Goal: Task Accomplishment & Management: Manage account settings

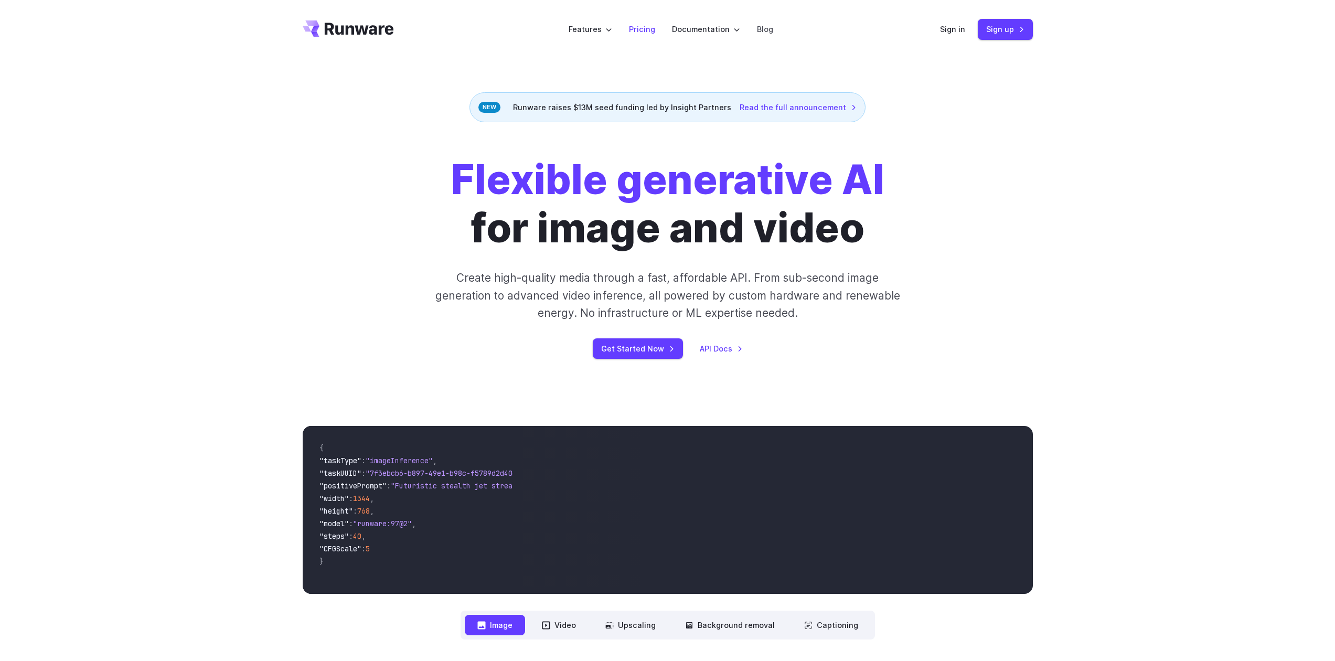
click at [638, 31] on link "Pricing" at bounding box center [642, 29] width 26 height 12
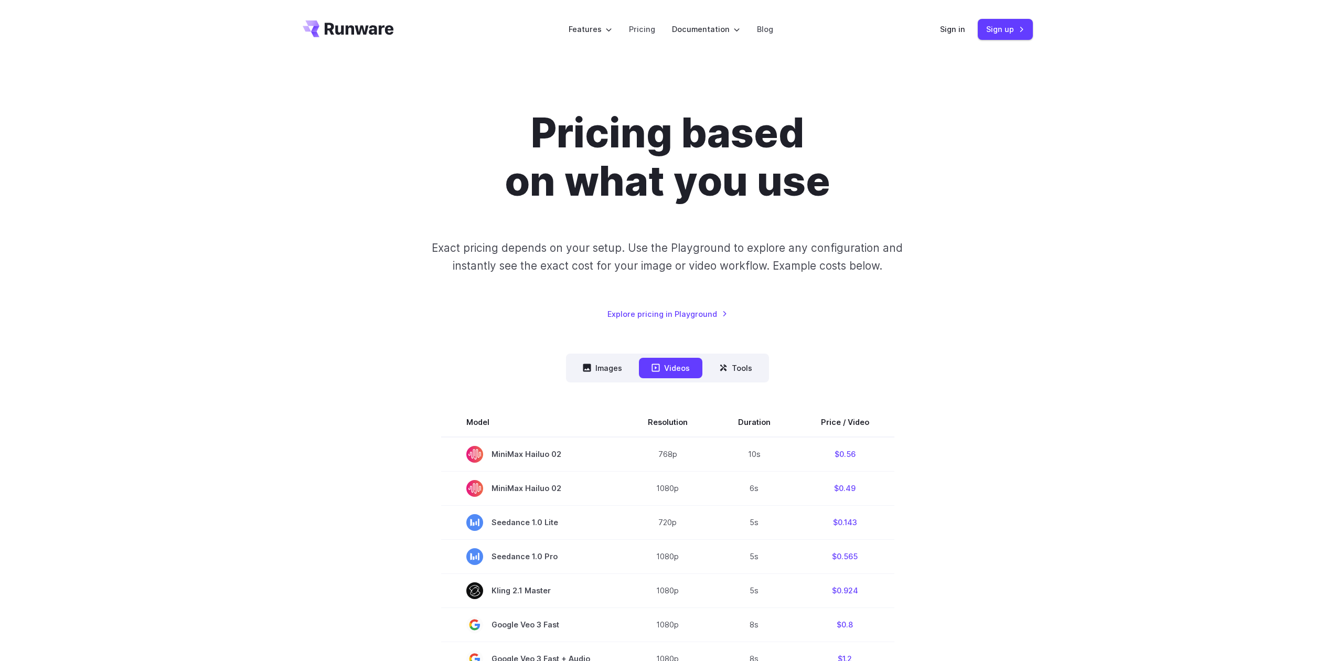
scroll to position [72, 0]
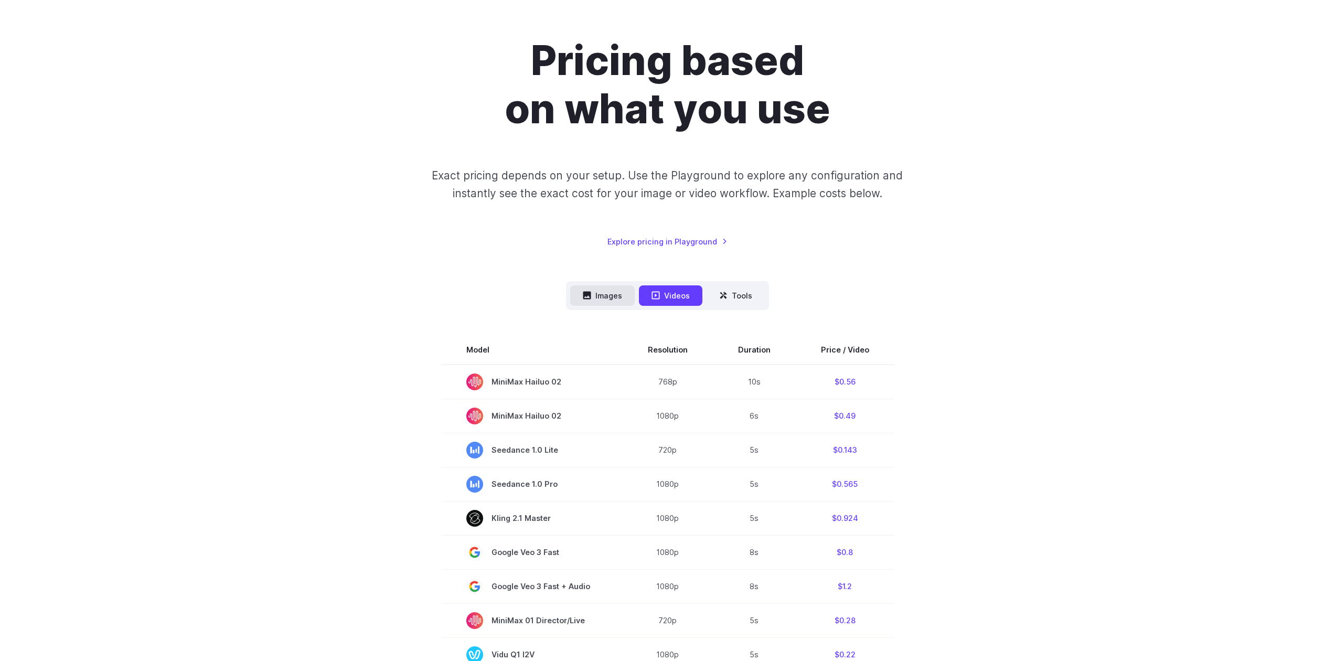
click at [610, 297] on button "Images" at bounding box center [602, 295] width 65 height 20
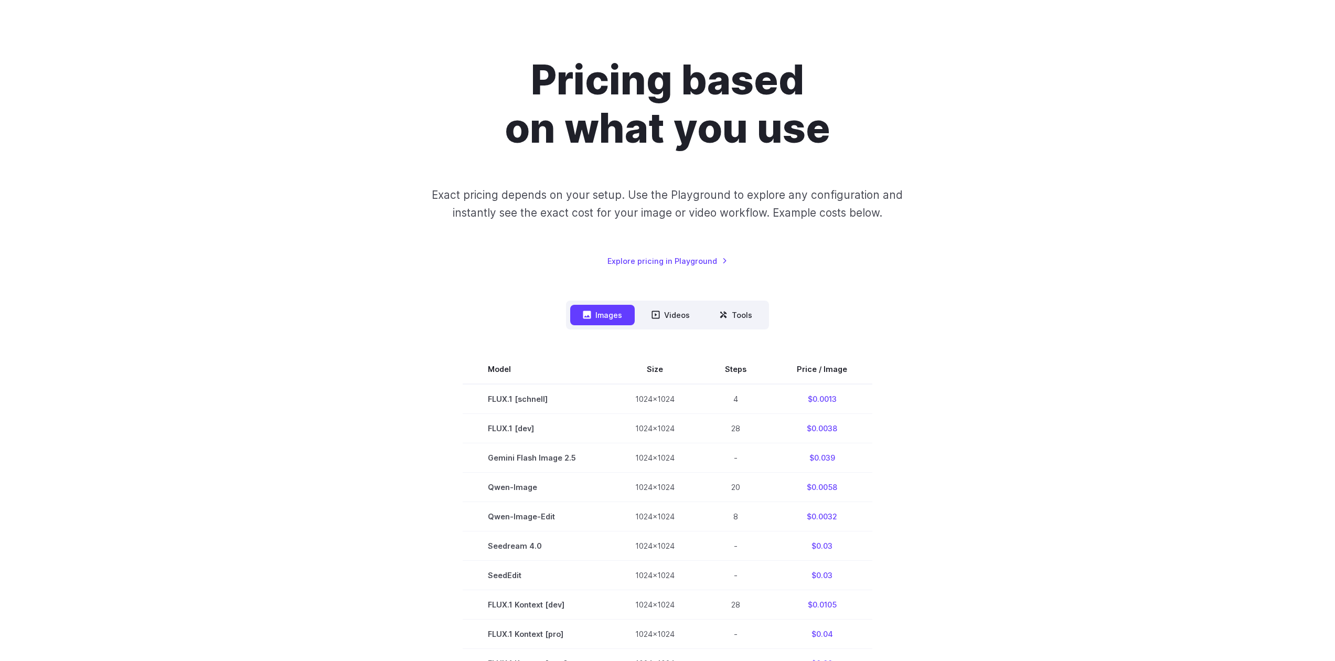
scroll to position [0, 0]
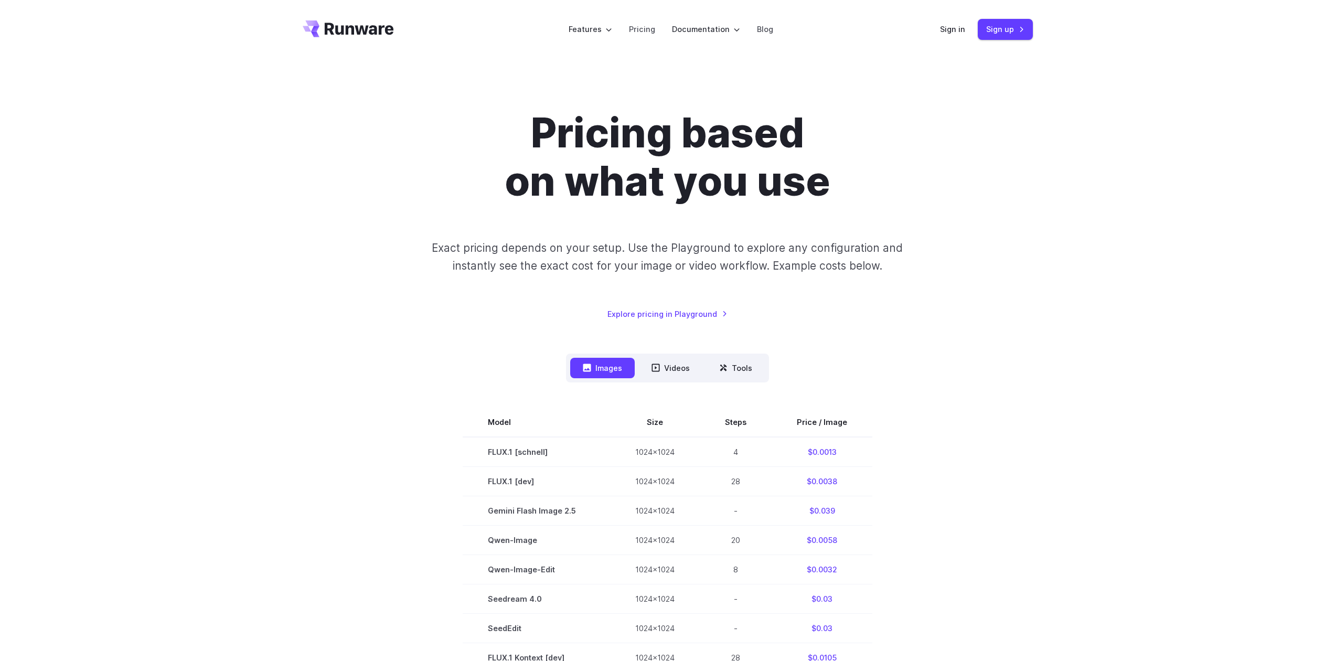
click at [1001, 80] on div "Pricing based on what you use Exact pricing depends on your setup. Use the Play…" at bounding box center [667, 591] width 1335 height 1064
click at [1006, 34] on link "Sign up" at bounding box center [1005, 29] width 55 height 20
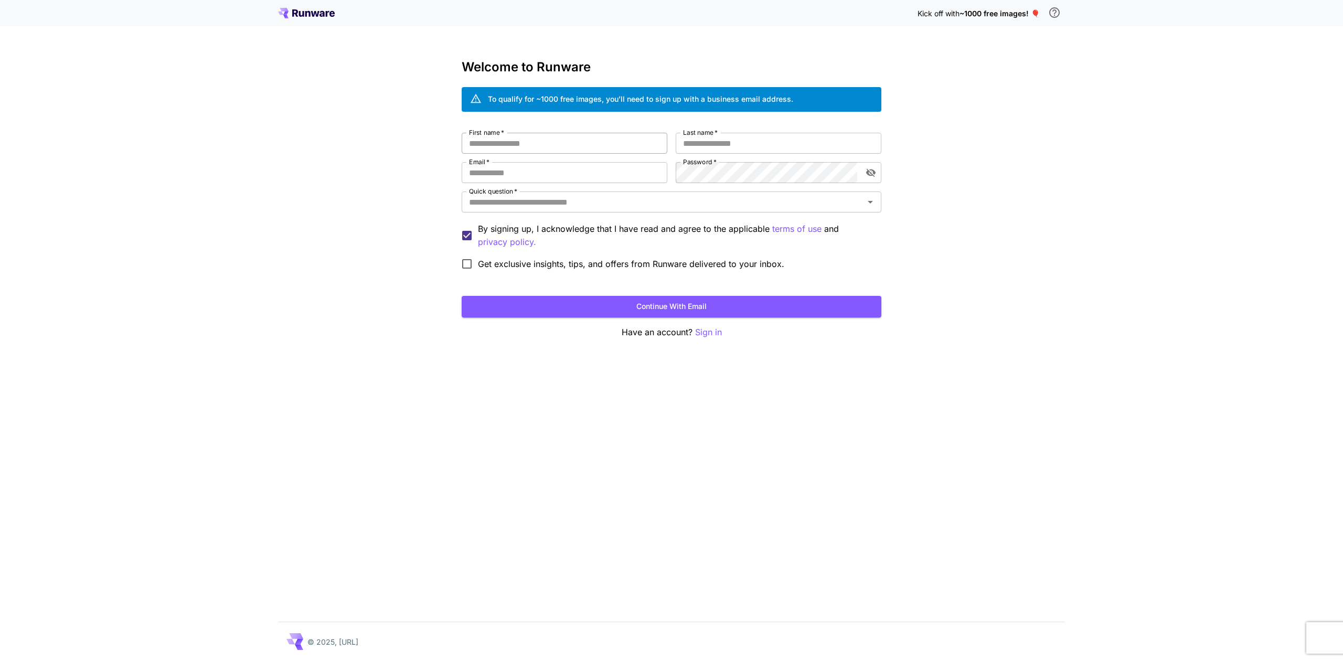
click at [544, 145] on input "First name   *" at bounding box center [565, 143] width 206 height 21
type input "*******"
type input "**********"
click at [590, 206] on input "Quick question   *" at bounding box center [663, 202] width 396 height 15
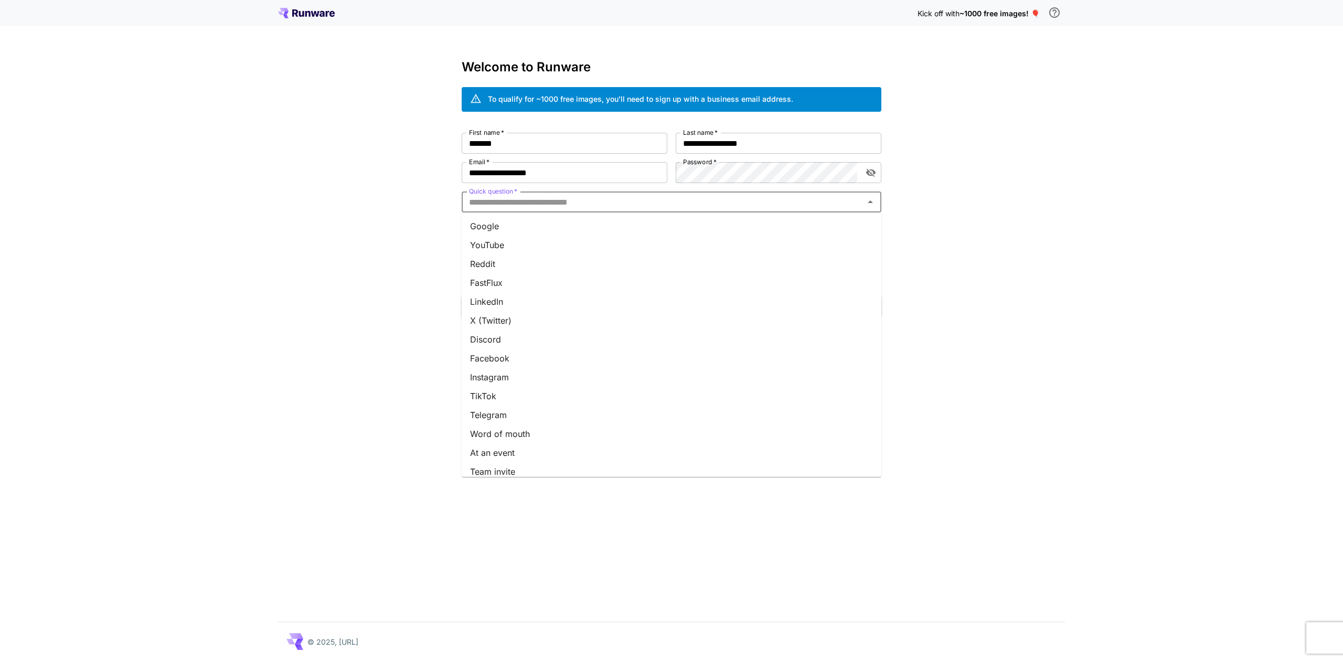
click at [498, 226] on li "Google" at bounding box center [672, 226] width 420 height 19
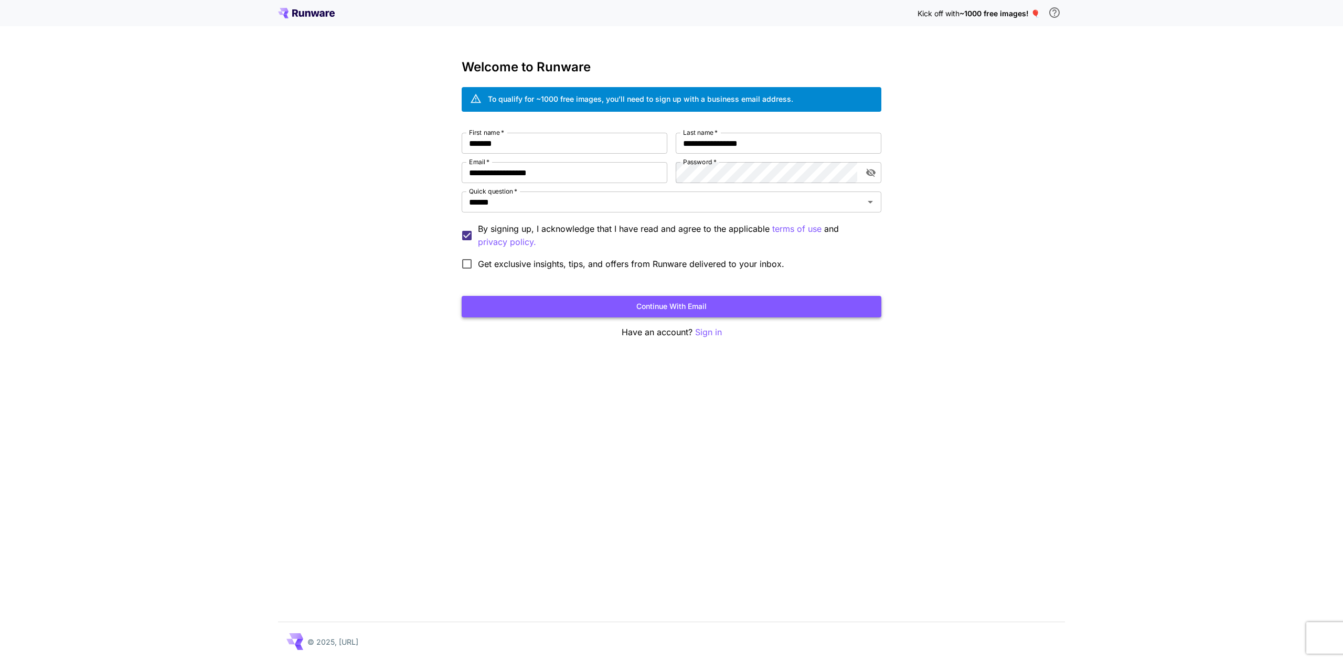
click at [682, 306] on button "Continue with email" at bounding box center [672, 307] width 420 height 22
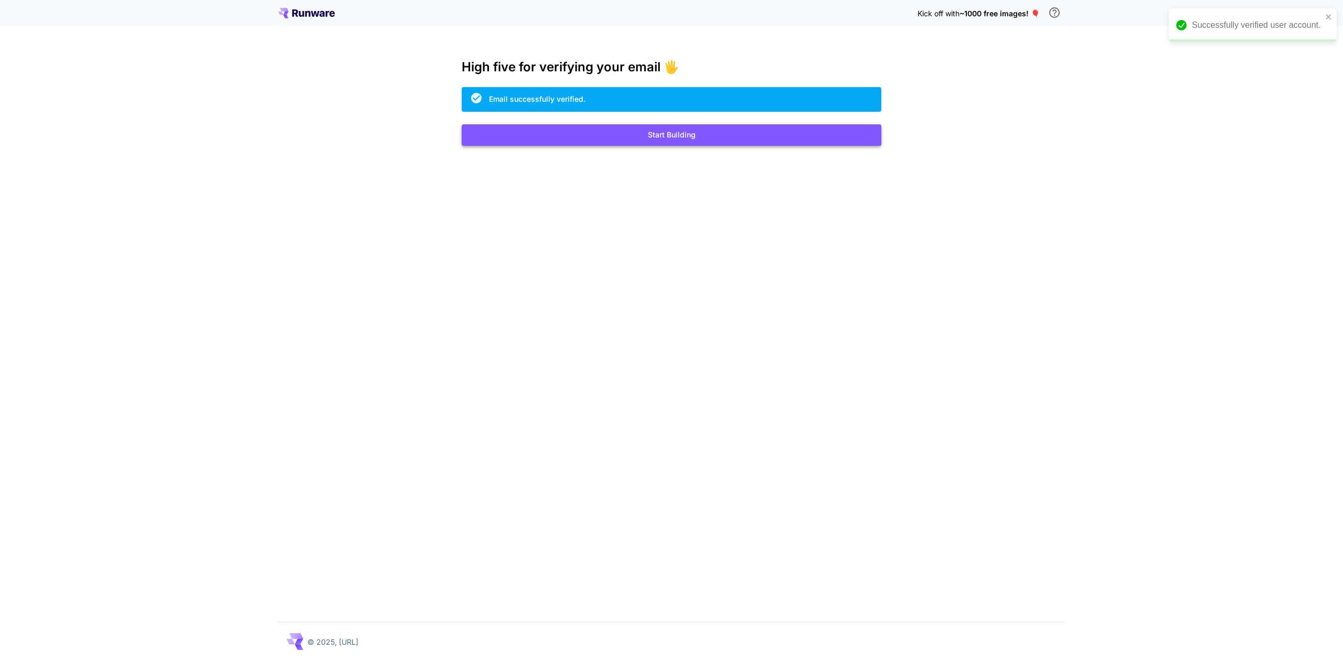
click at [687, 137] on button "Start Building" at bounding box center [672, 135] width 420 height 22
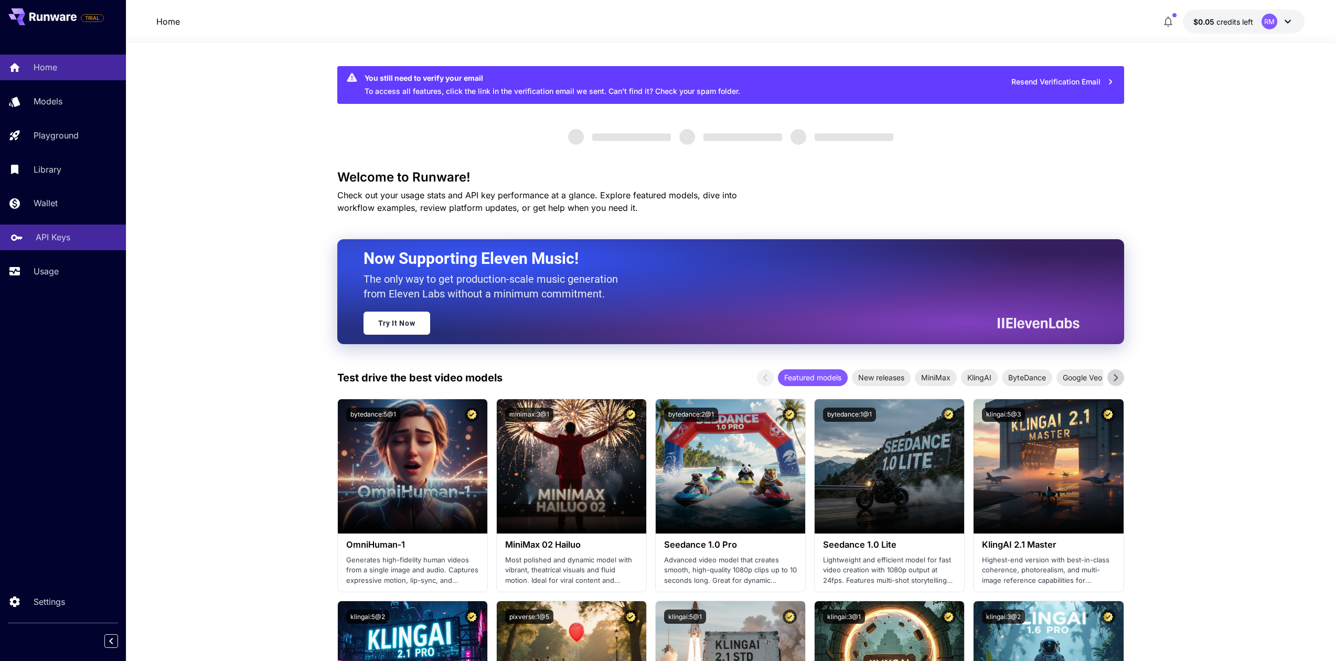
click at [53, 241] on p "API Keys" at bounding box center [53, 237] width 35 height 13
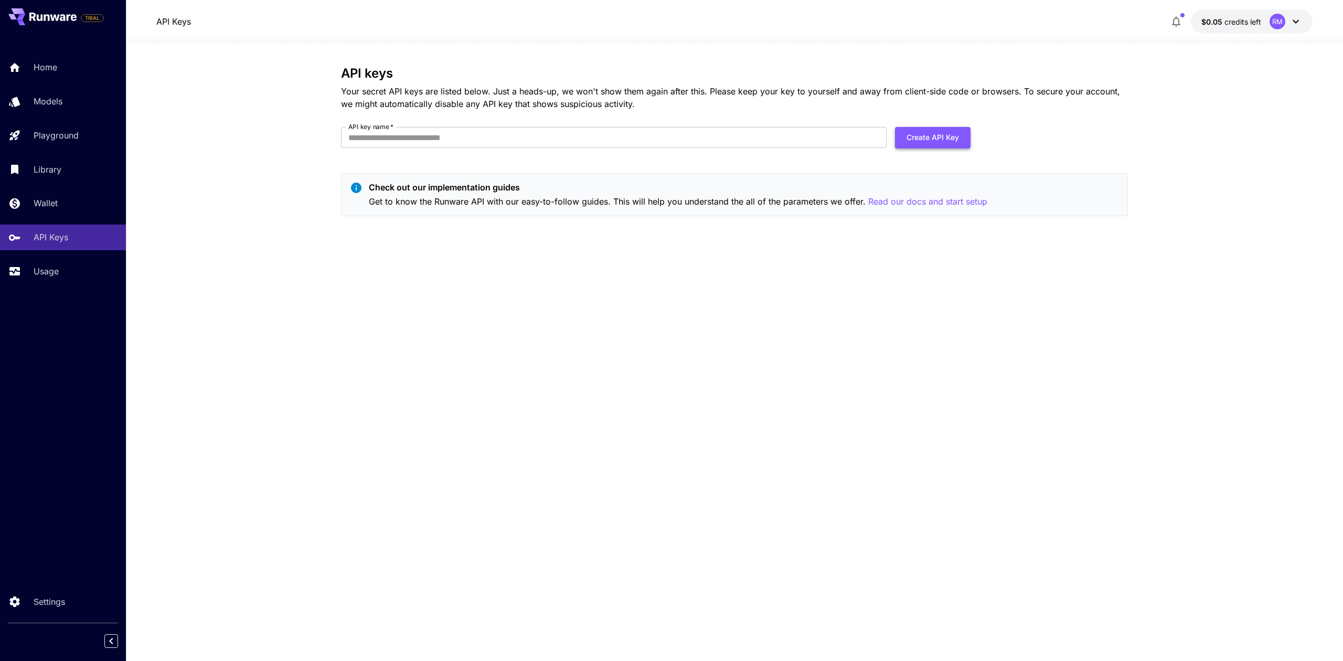
click at [931, 137] on button "Create API Key" at bounding box center [933, 138] width 76 height 22
type input "**********"
click at [924, 138] on button "Create API Key" at bounding box center [933, 138] width 76 height 22
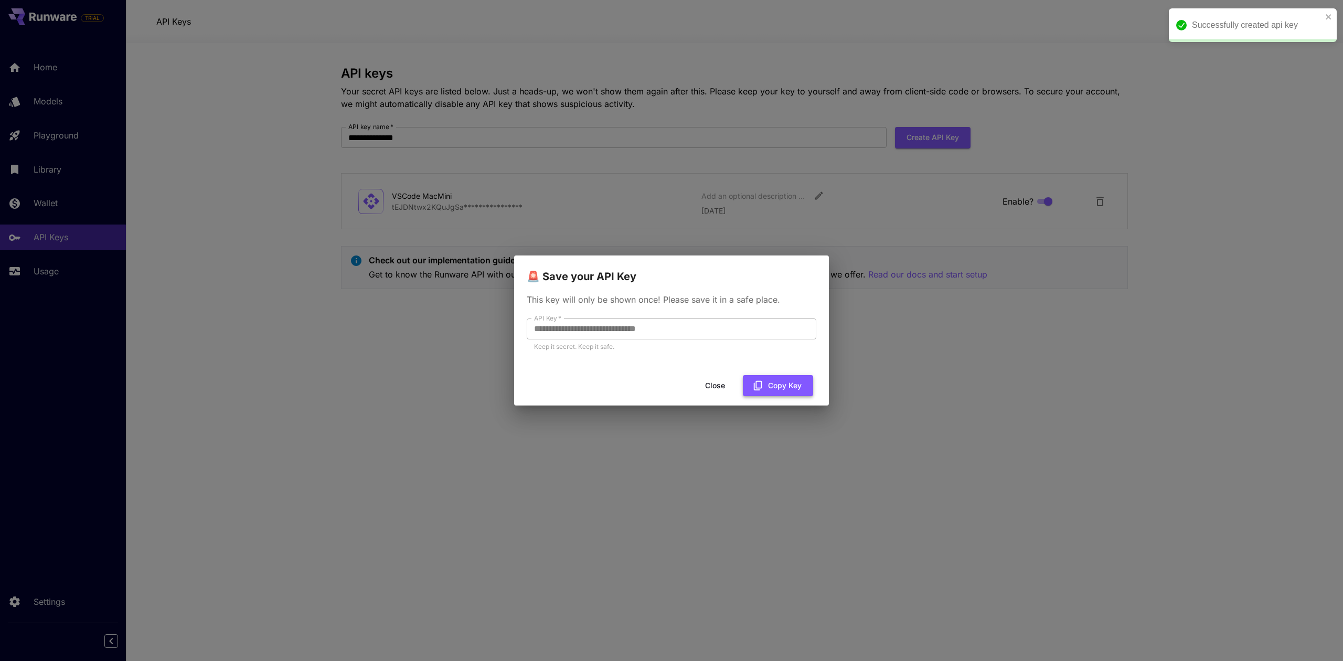
click at [789, 386] on button "Copy Key" at bounding box center [778, 386] width 70 height 22
click at [724, 386] on button "Close" at bounding box center [723, 386] width 47 height 22
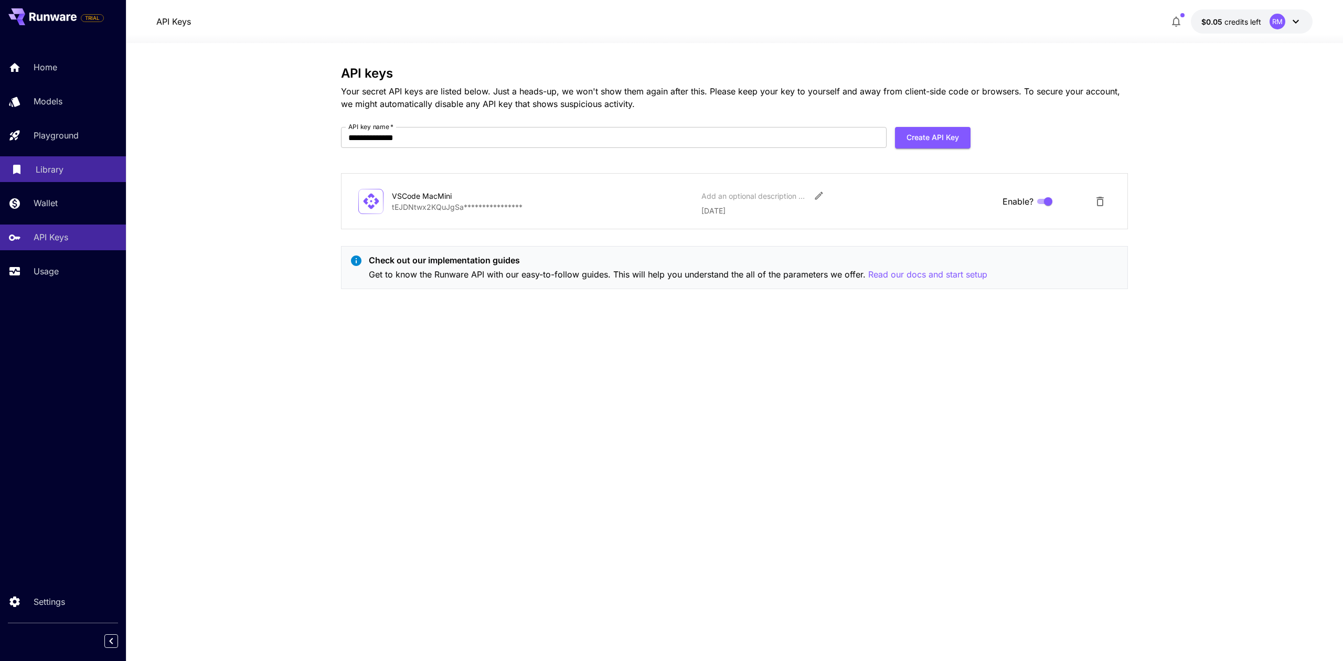
click at [60, 170] on p "Library" at bounding box center [50, 169] width 28 height 13
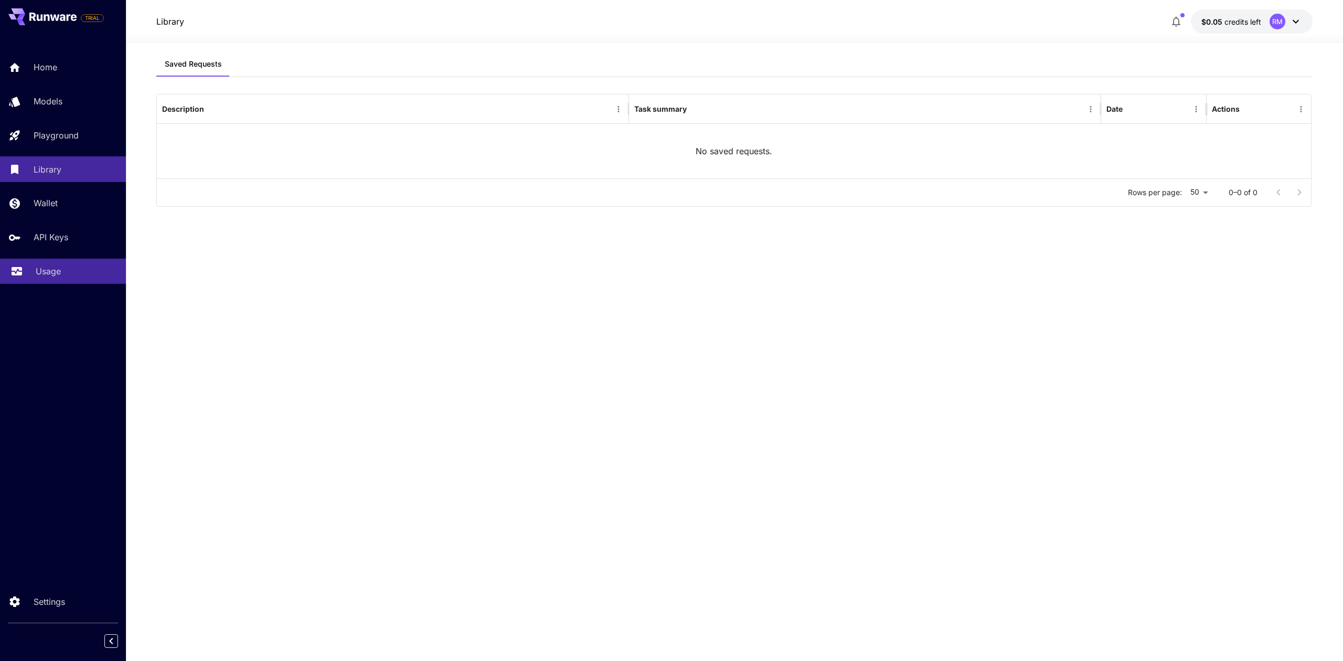
click at [71, 276] on div "Usage" at bounding box center [77, 271] width 82 height 13
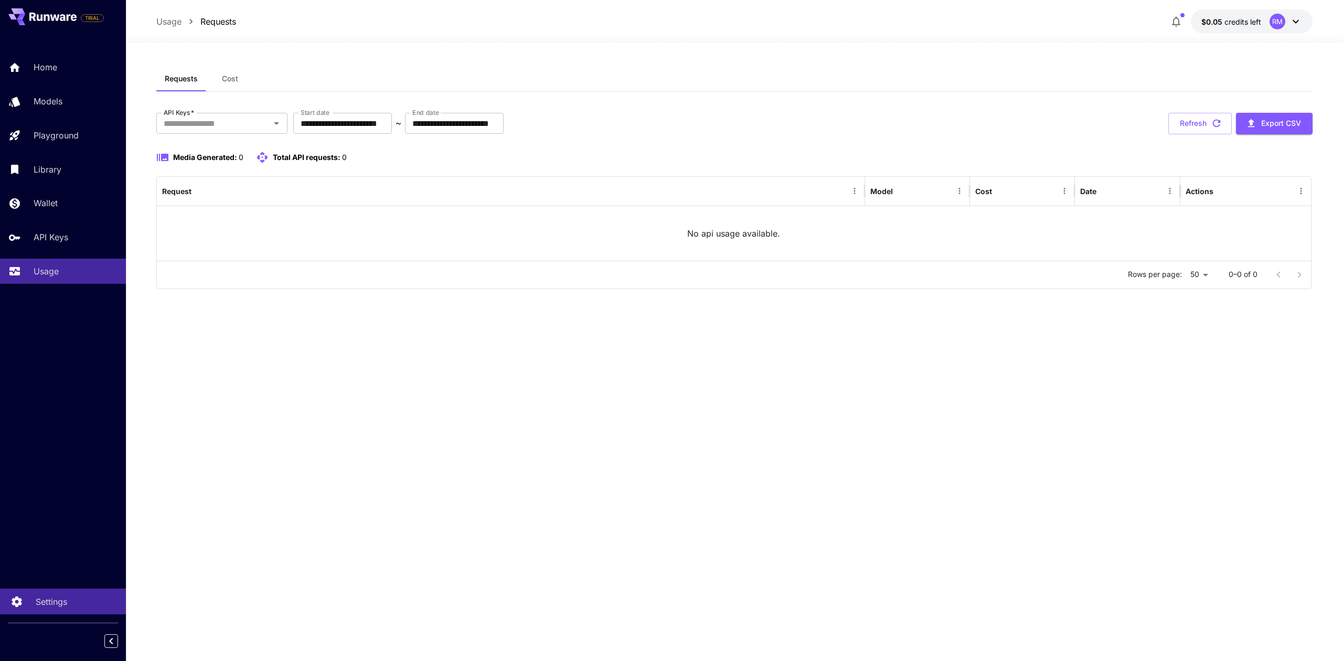
click at [45, 603] on p "Settings" at bounding box center [51, 601] width 31 height 13
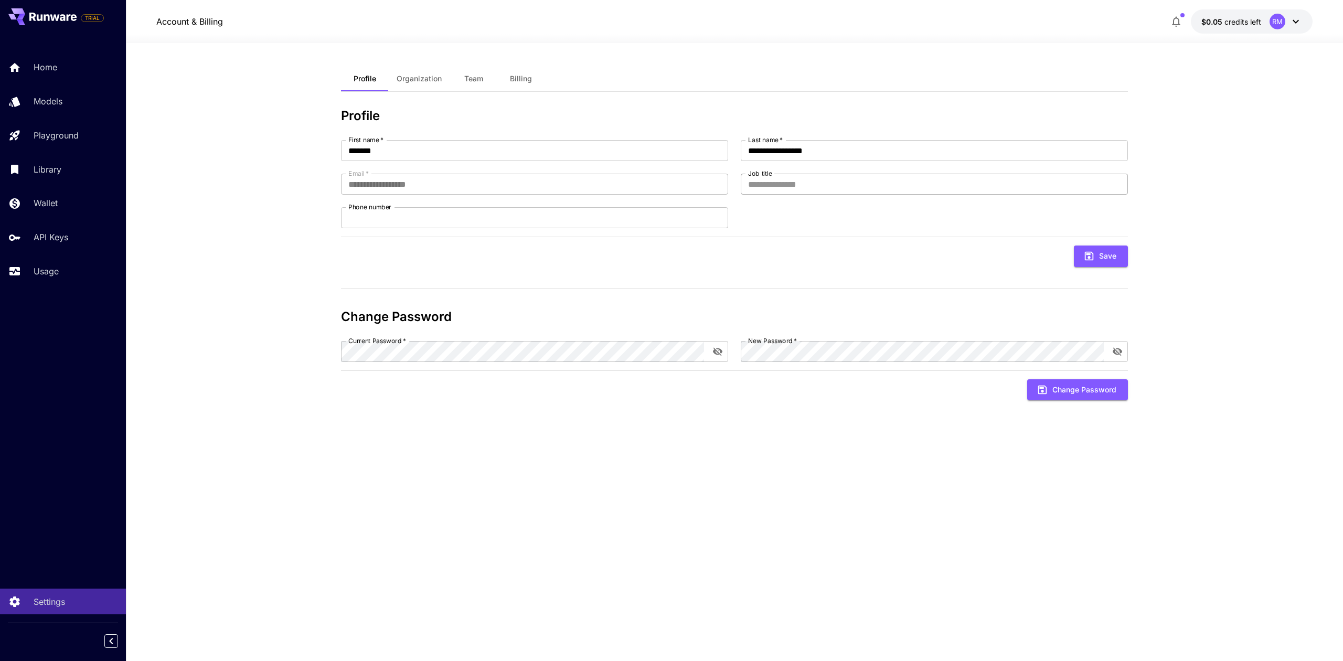
click at [761, 186] on input "Job title" at bounding box center [934, 184] width 387 height 21
type input "*********"
click at [425, 77] on span "Organization" at bounding box center [419, 78] width 45 height 9
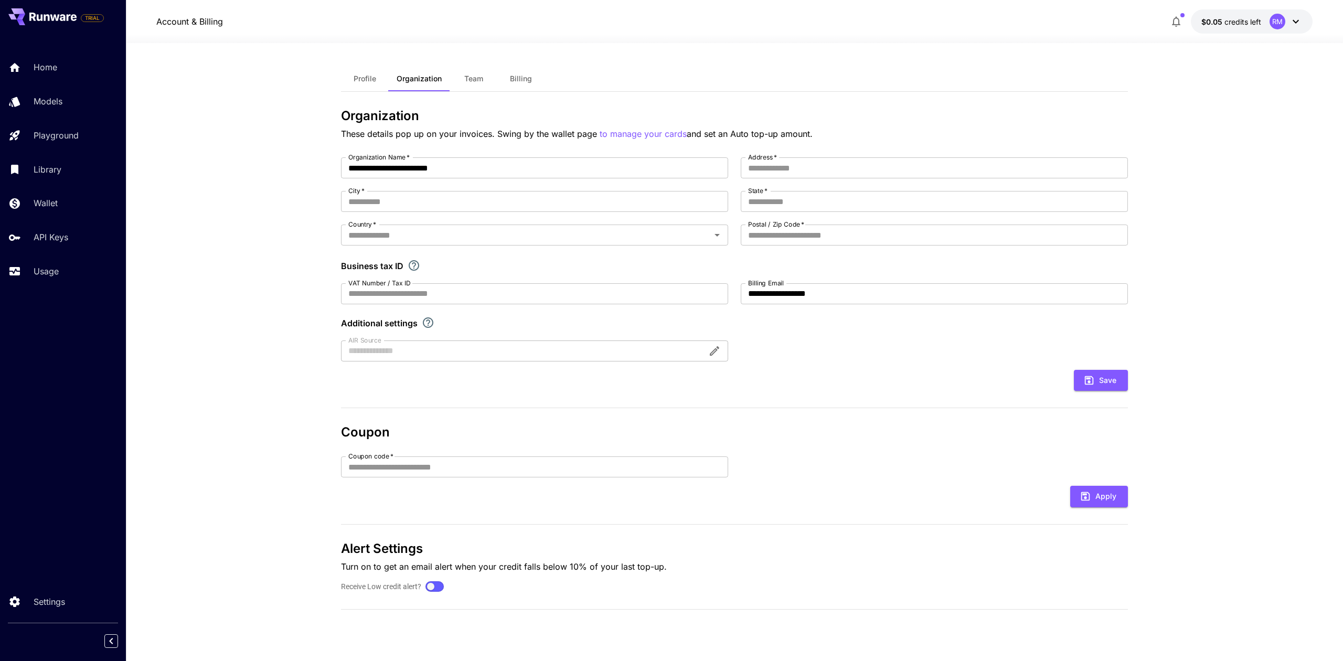
click at [477, 76] on span "Team" at bounding box center [473, 78] width 19 height 9
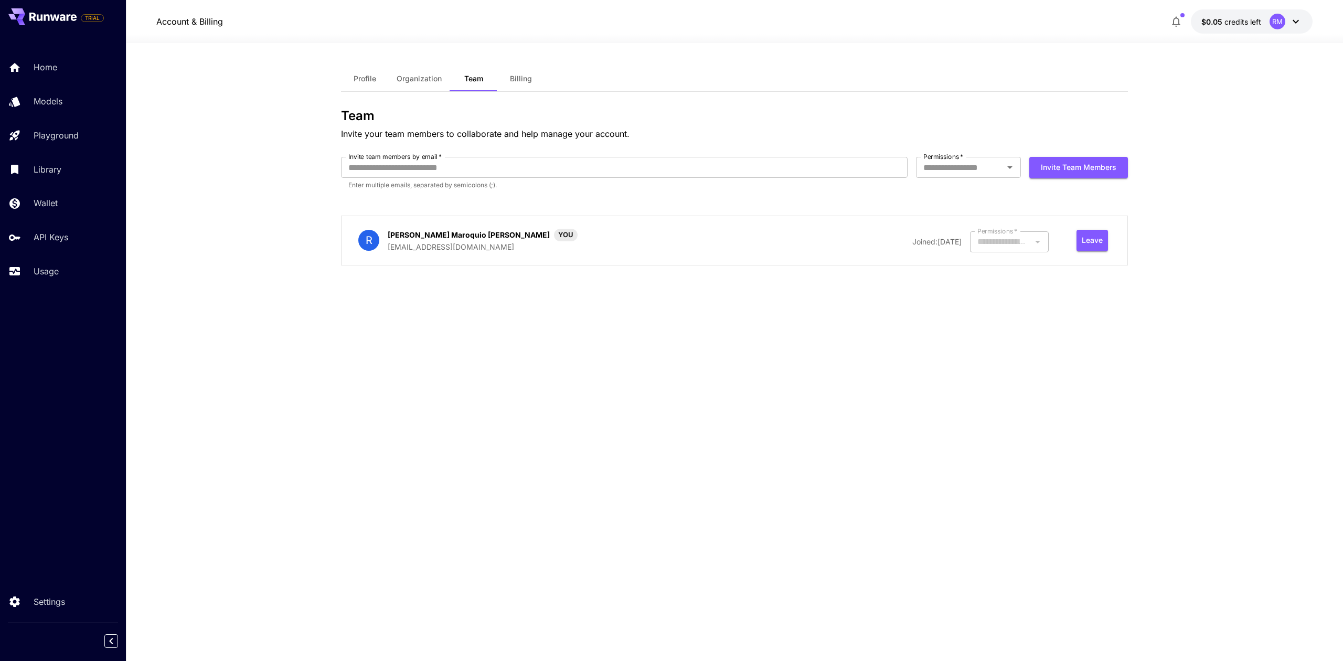
click at [361, 76] on span "Profile" at bounding box center [365, 78] width 23 height 9
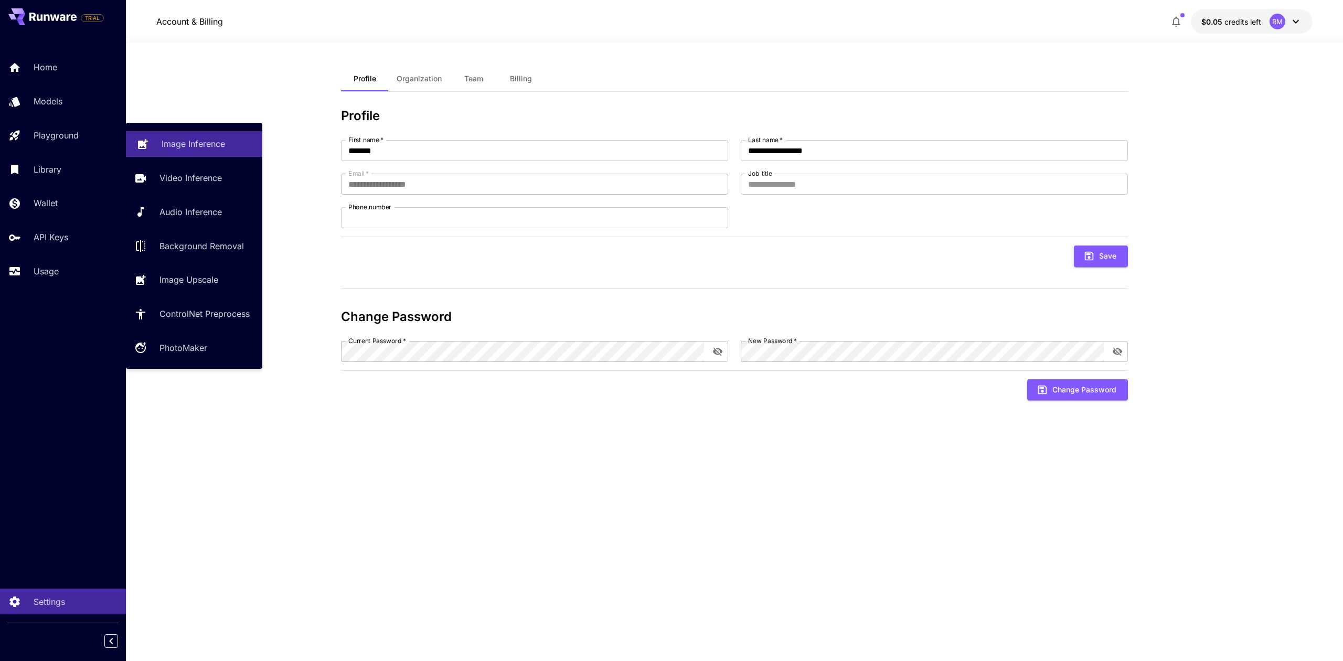
click at [197, 143] on p "Image Inference" at bounding box center [193, 143] width 63 height 13
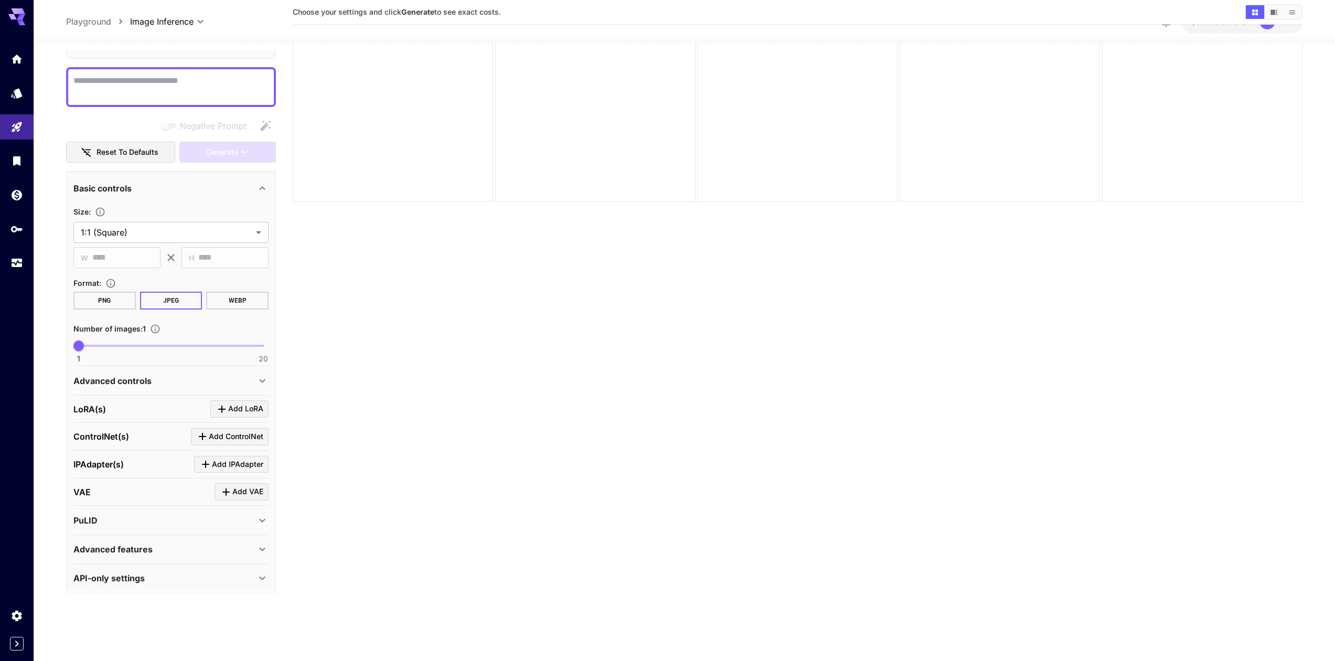
scroll to position [78, 0]
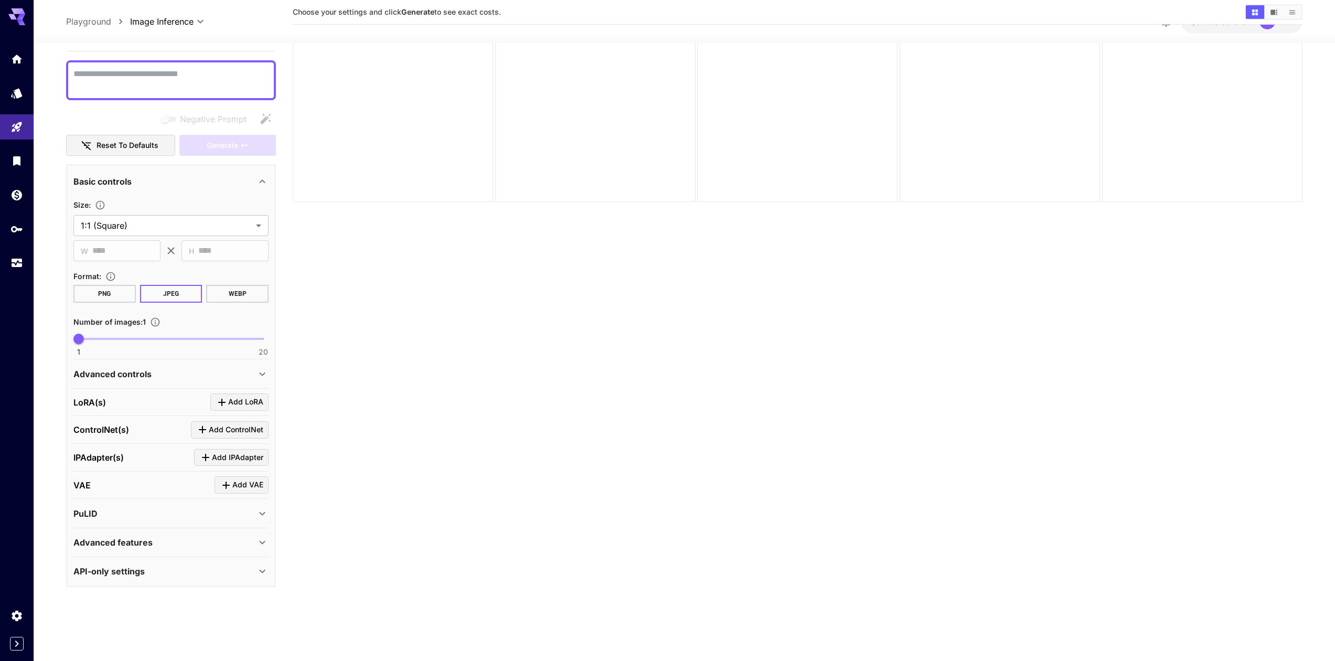
click at [121, 576] on p "API-only settings" at bounding box center [108, 571] width 71 height 13
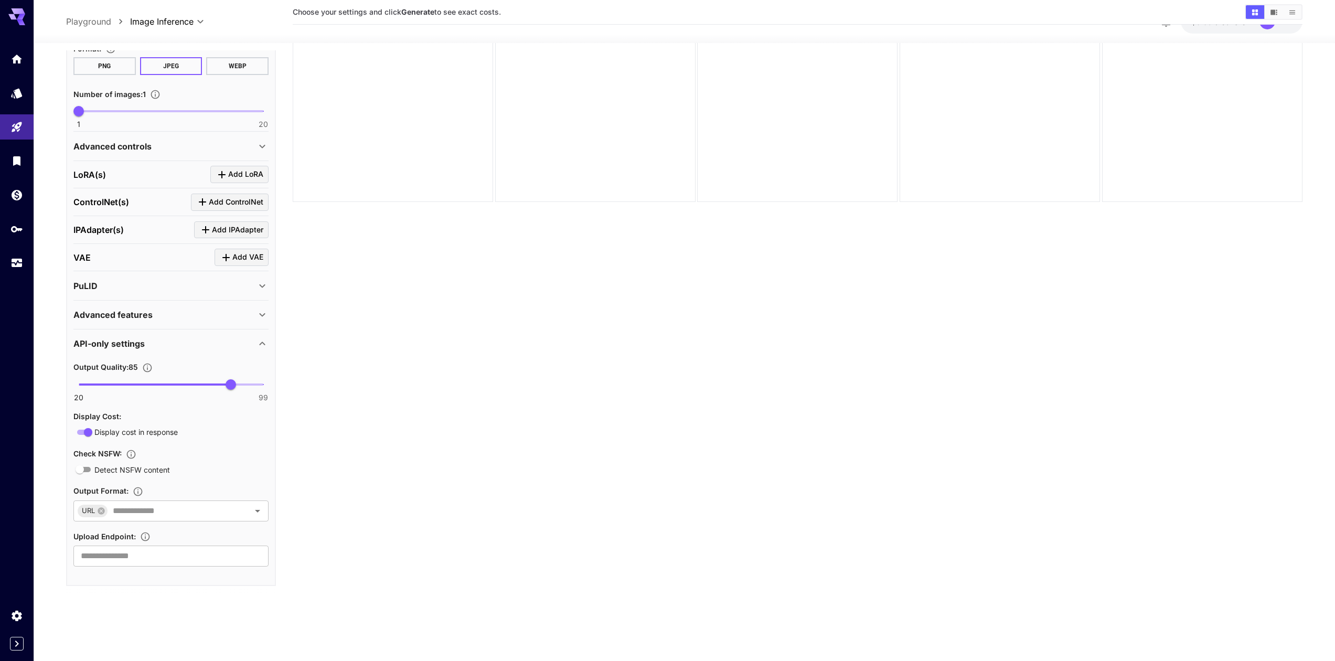
click at [153, 316] on div "Advanced features" at bounding box center [164, 314] width 183 height 13
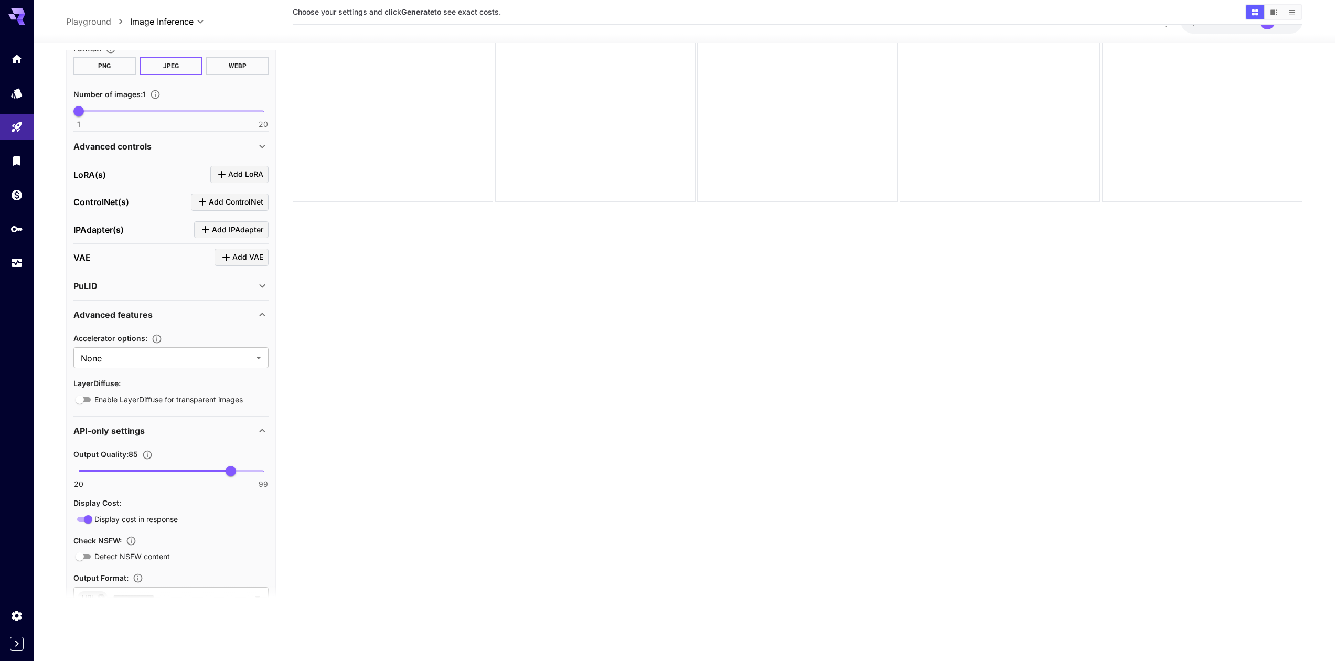
click at [125, 315] on p "Advanced features" at bounding box center [112, 314] width 79 height 13
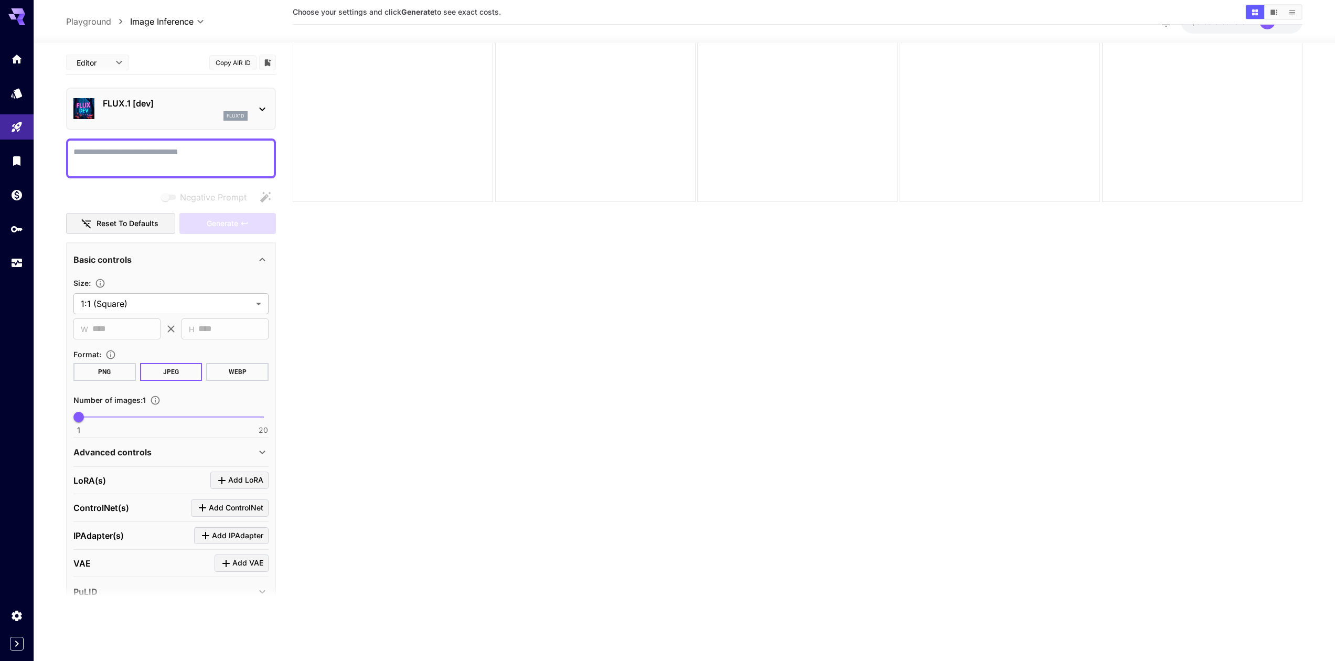
scroll to position [0, 0]
click at [116, 60] on body "**********" at bounding box center [667, 372] width 1335 height 744
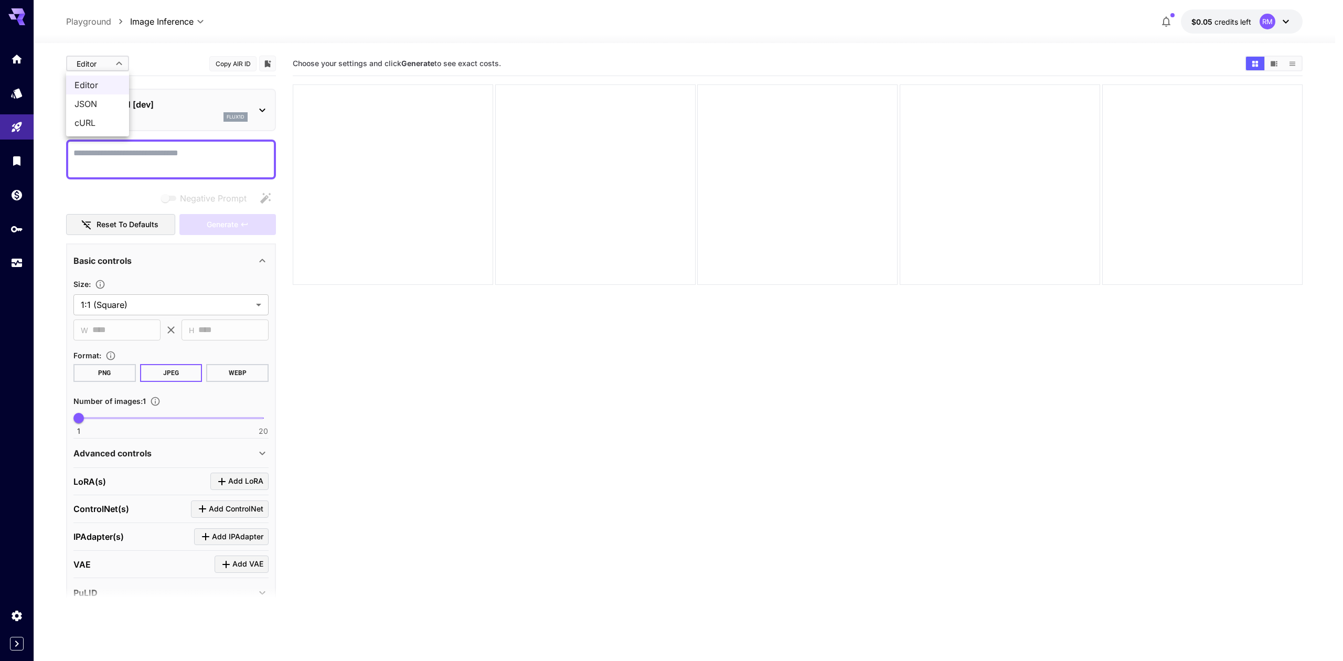
click at [114, 61] on div at bounding box center [671, 330] width 1343 height 661
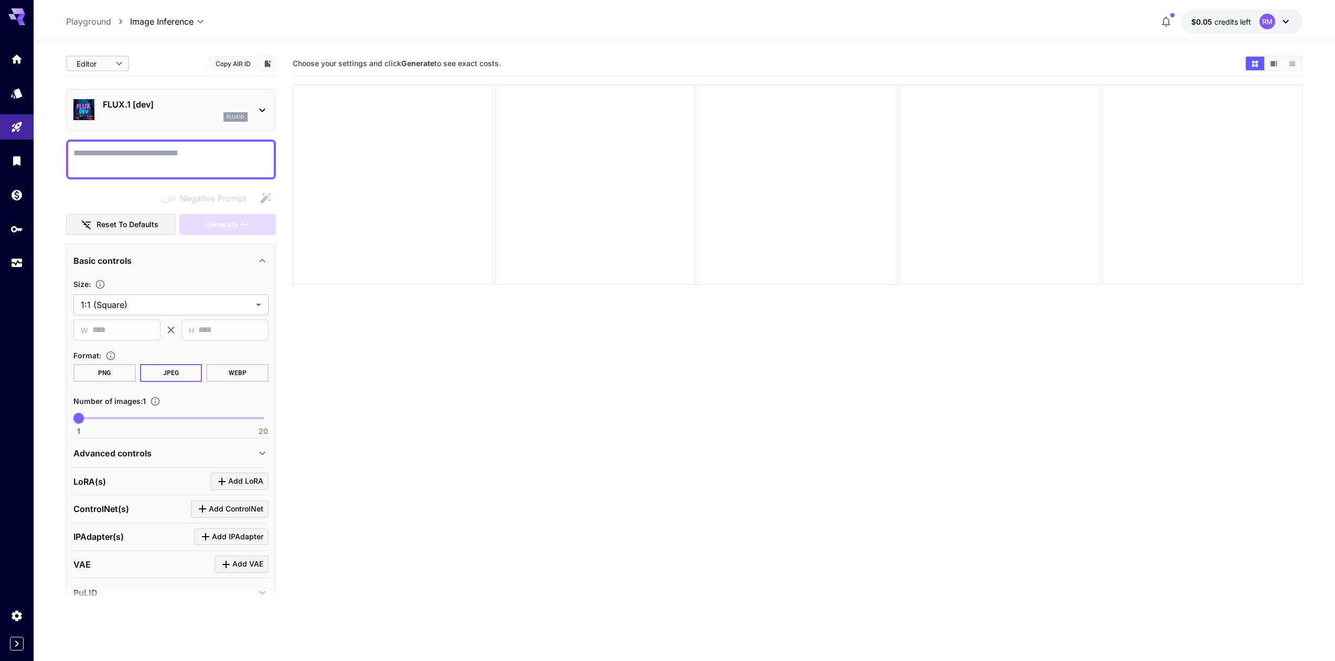
click at [99, 65] on body "**********" at bounding box center [667, 372] width 1335 height 744
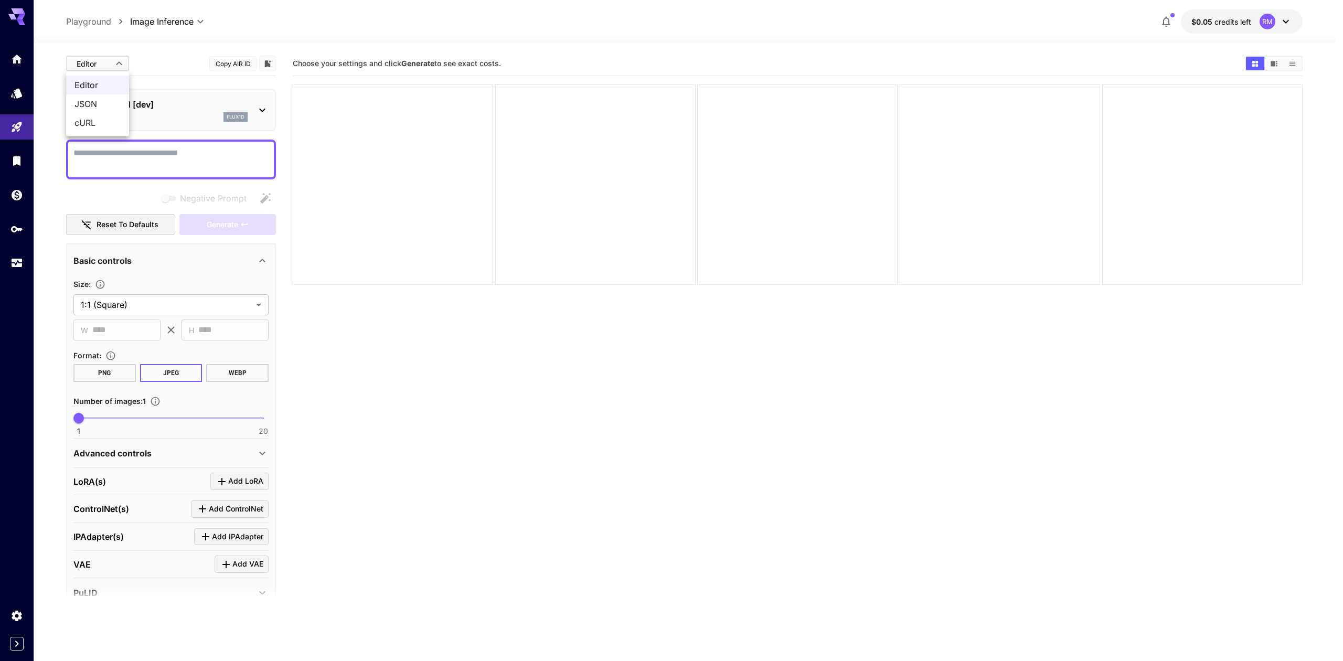
click at [78, 68] on div at bounding box center [671, 330] width 1343 height 661
